Goal: Navigation & Orientation: Find specific page/section

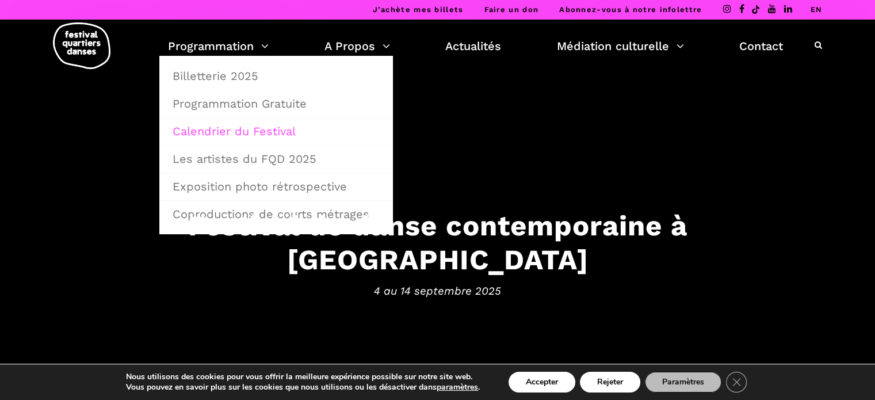
click at [238, 129] on link "Calendrier du Festival" at bounding box center [276, 131] width 221 height 26
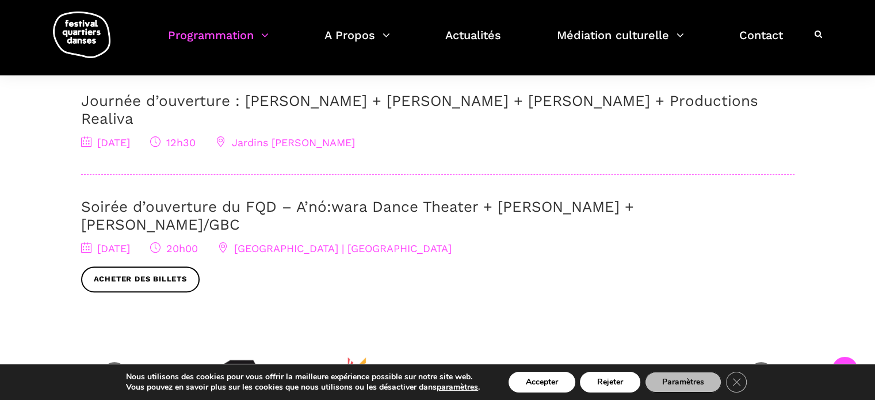
scroll to position [173, 0]
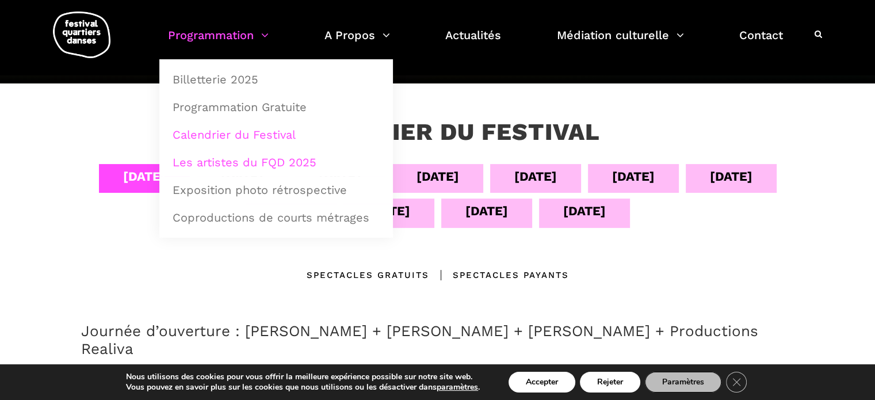
click at [237, 156] on link "Les artistes du FQD 2025" at bounding box center [276, 162] width 221 height 26
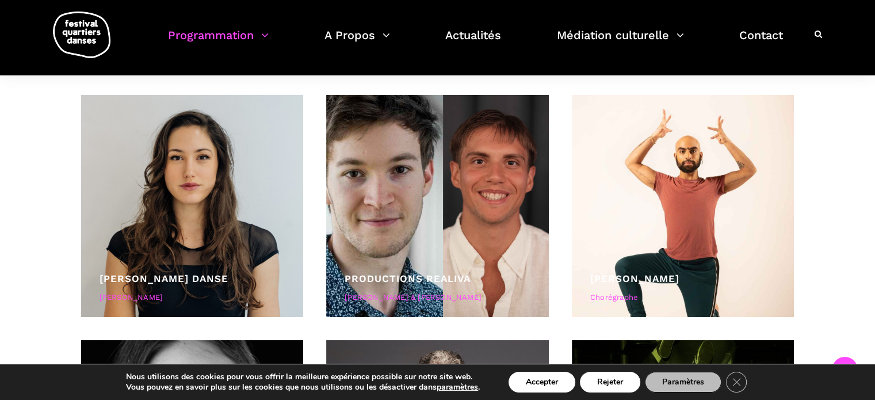
scroll to position [4372, 0]
